Goal: Information Seeking & Learning: Find specific fact

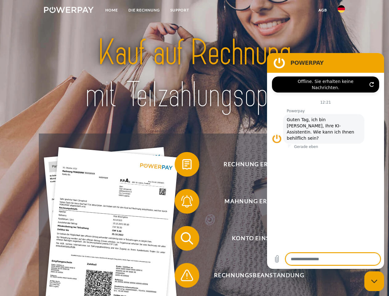
click at [69, 11] on img at bounding box center [69, 10] width 50 height 6
click at [341, 11] on img at bounding box center [341, 8] width 7 height 7
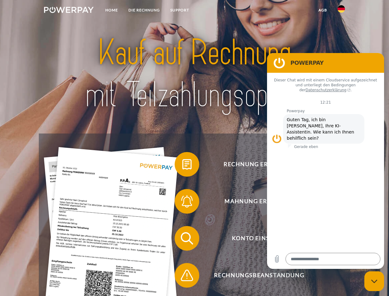
click at [323, 10] on link "agb" at bounding box center [322, 10] width 19 height 11
click at [182, 165] on span at bounding box center [177, 164] width 31 height 31
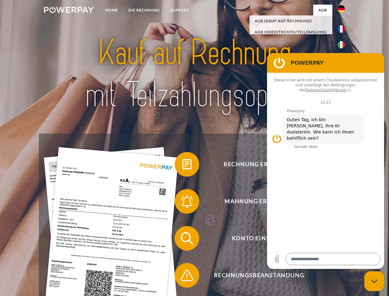
click at [182, 202] on span at bounding box center [177, 201] width 31 height 31
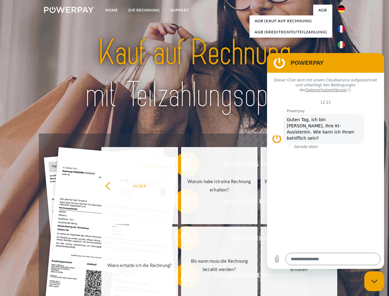
click at [182, 239] on link "Bis wann muss die Rechnung bezahlt werden?" at bounding box center [219, 264] width 77 height 77
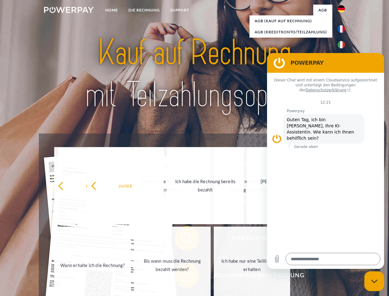
click at [182, 276] on span at bounding box center [177, 275] width 31 height 31
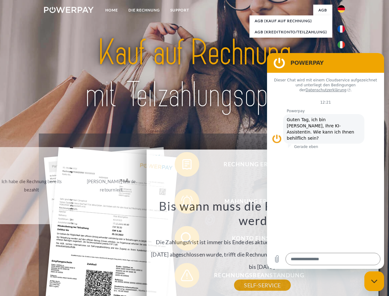
click at [374, 281] on icon "Messaging-Fenster schließen" at bounding box center [374, 281] width 6 height 4
type textarea "*"
